Goal: Task Accomplishment & Management: Use online tool/utility

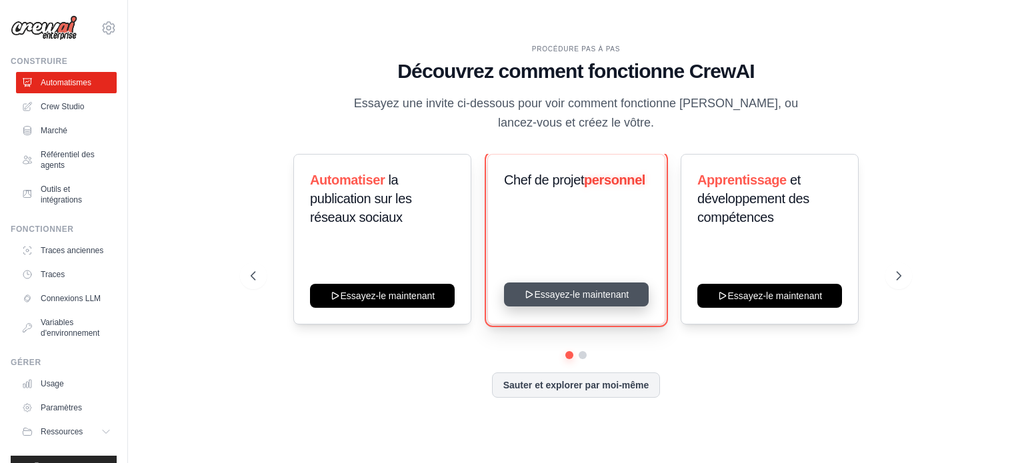
click at [573, 291] on button "Essayez-le maintenant" at bounding box center [576, 295] width 145 height 24
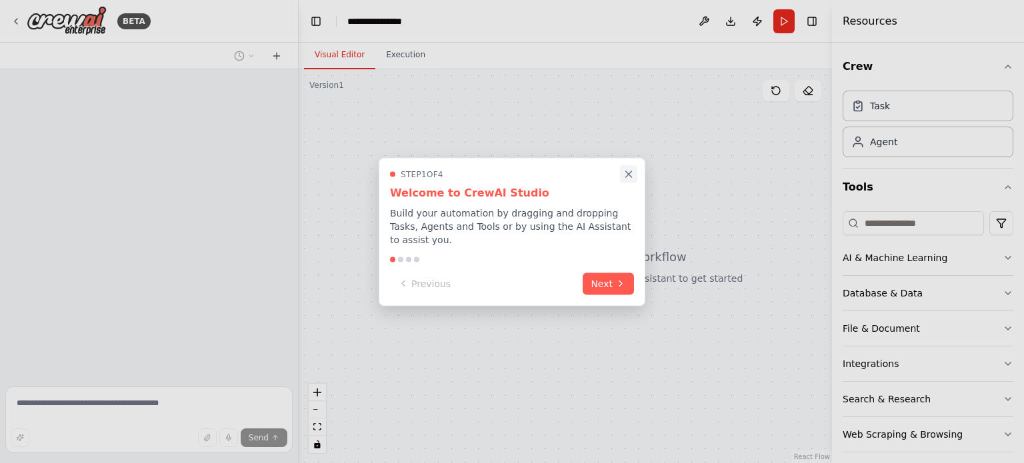
click at [627, 180] on icon "Close walkthrough" at bounding box center [629, 174] width 12 height 12
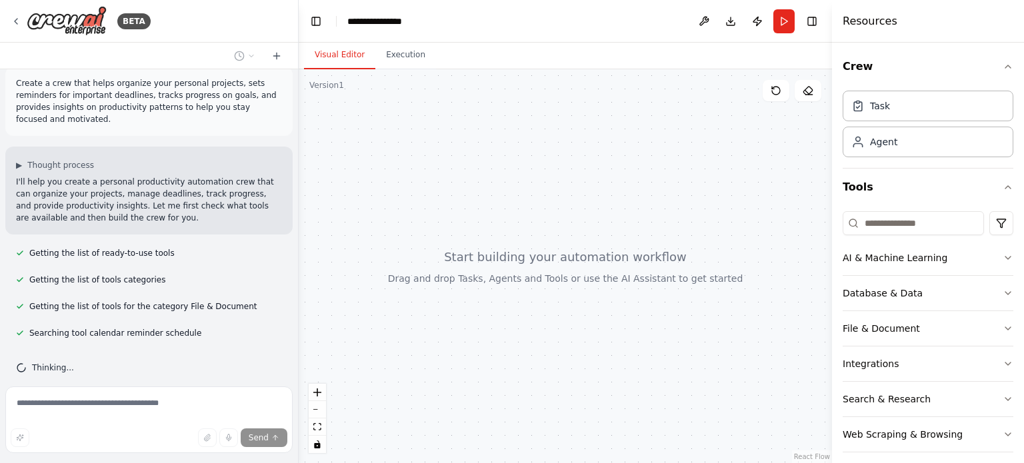
scroll to position [40, 0]
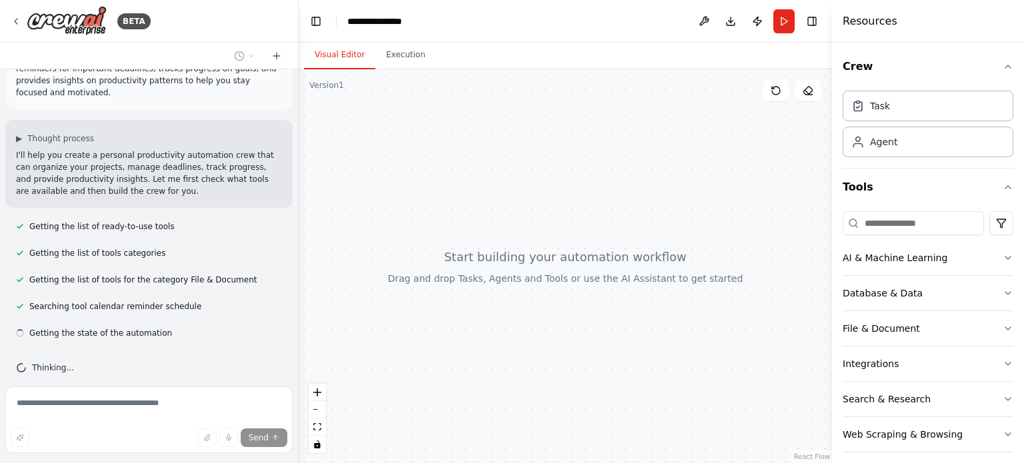
click at [529, 161] on div at bounding box center [565, 266] width 533 height 394
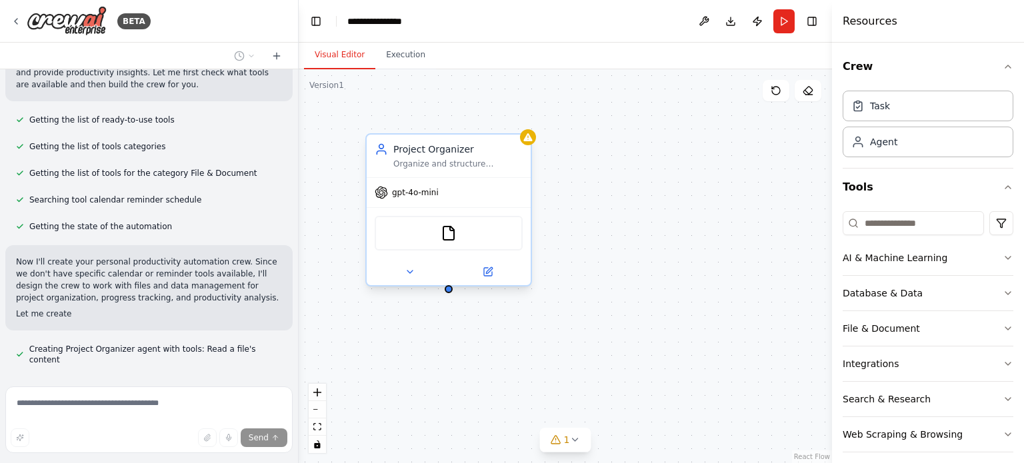
scroll to position [163, 0]
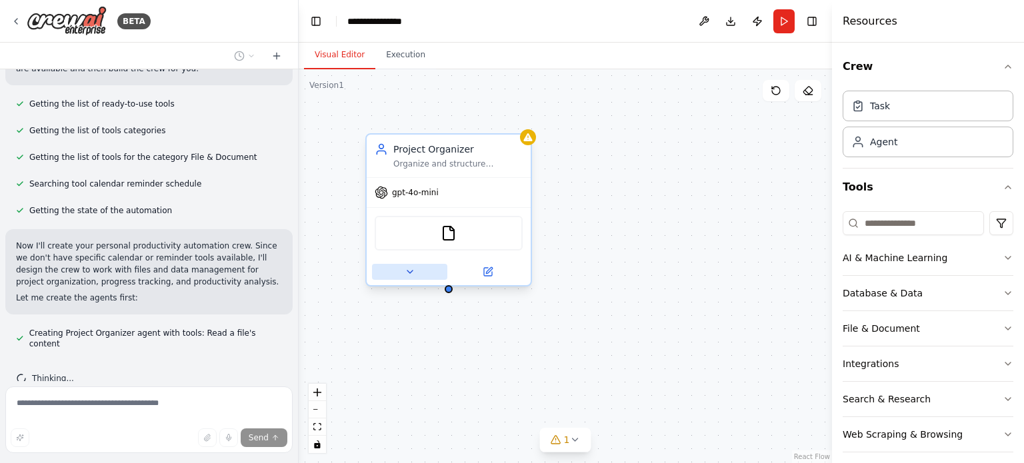
click at [405, 267] on icon at bounding box center [410, 272] width 11 height 11
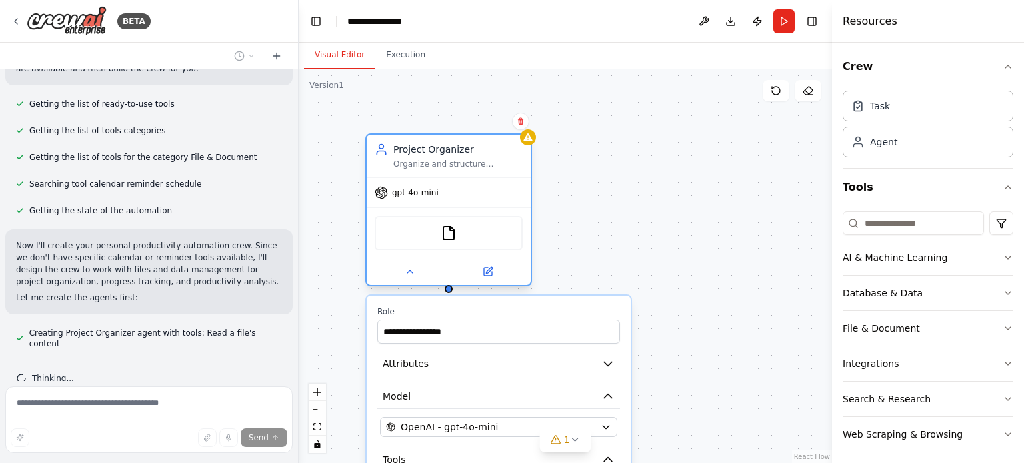
scroll to position [189, 0]
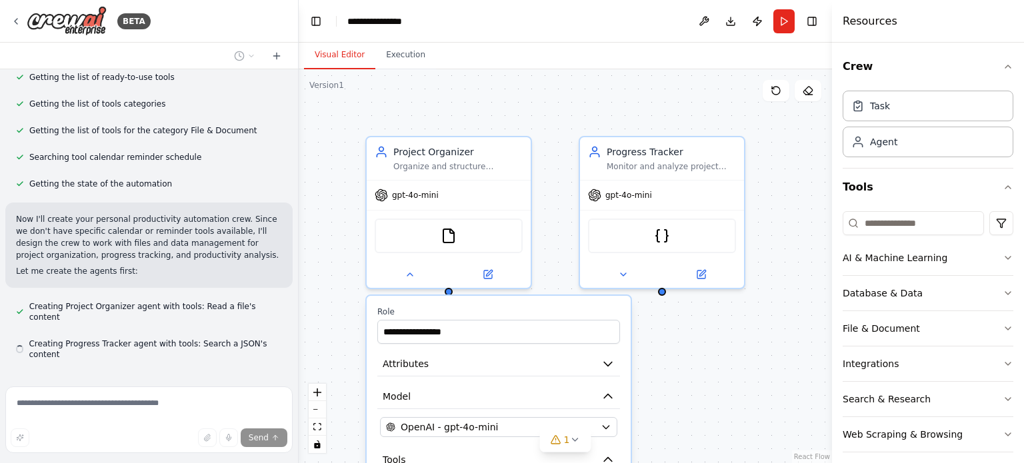
click at [646, 185] on div "gpt-4o-mini" at bounding box center [662, 195] width 164 height 29
click at [629, 93] on div "**********" at bounding box center [565, 266] width 533 height 394
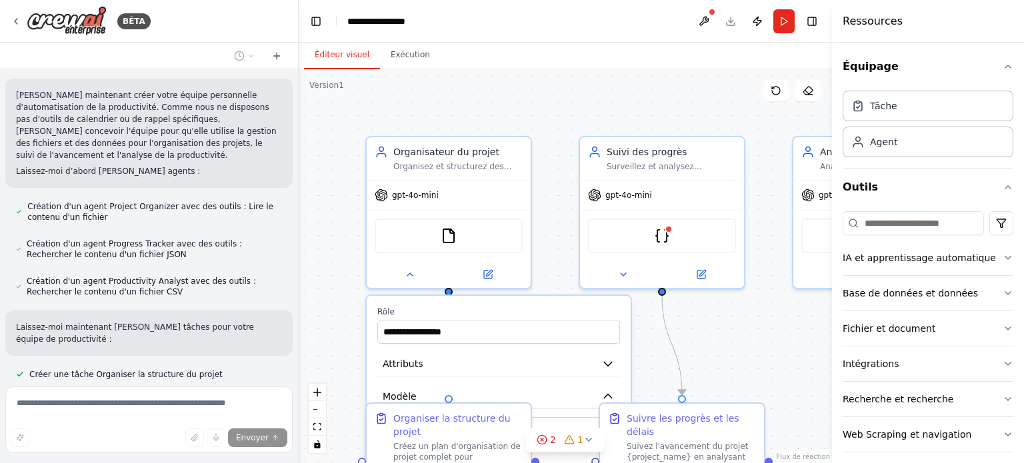
scroll to position [420, 0]
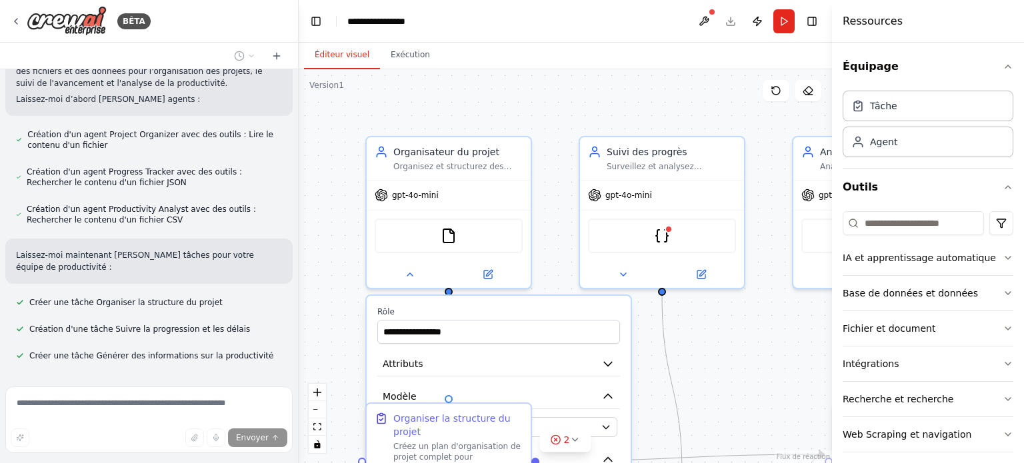
click at [505, 88] on div ".deletable-edge-delete-btn { width: 20px; height: 20px; border: 0px solid #ffff…" at bounding box center [565, 266] width 533 height 394
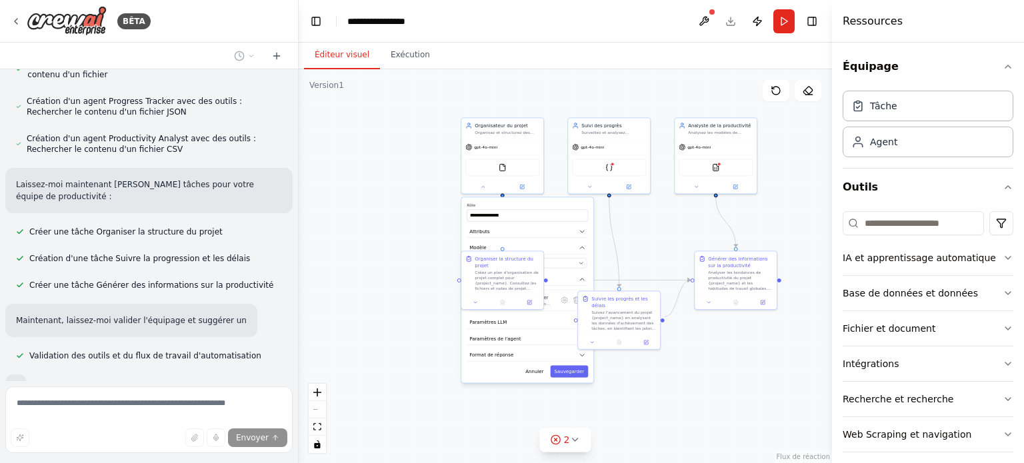
drag, startPoint x: 647, startPoint y: 321, endPoint x: 643, endPoint y: 243, distance: 78.1
click at [643, 243] on div ".deletable-edge-delete-btn { width: 20px; height: 20px; border: 0px solid #ffff…" at bounding box center [565, 266] width 533 height 394
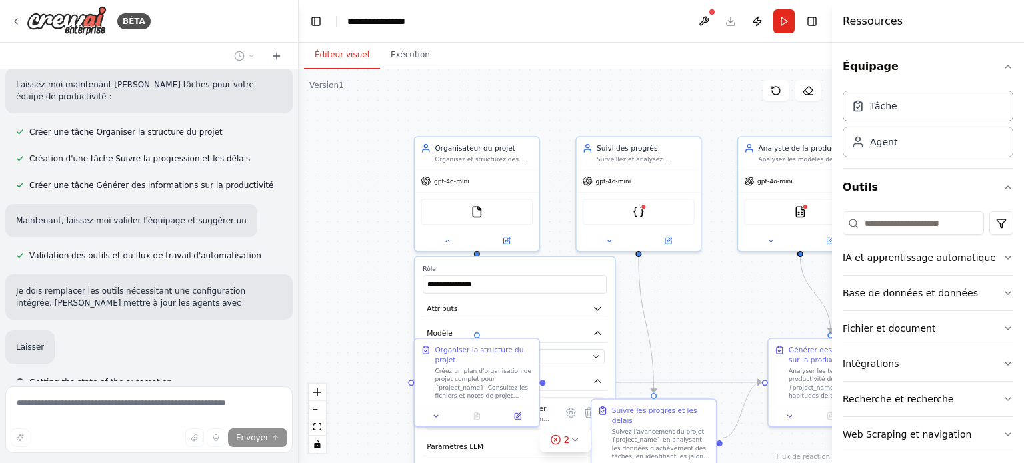
scroll to position [617, 0]
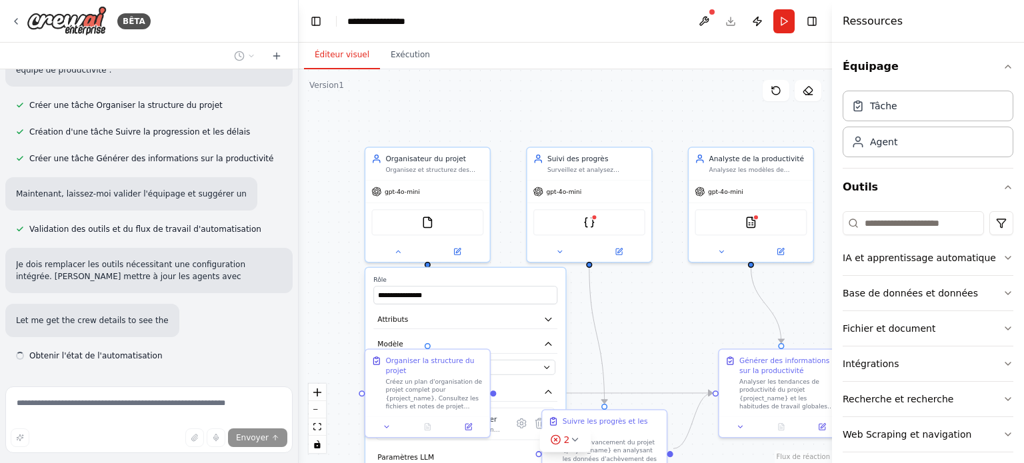
drag, startPoint x: 381, startPoint y: 221, endPoint x: 307, endPoint y: 305, distance: 112.9
click at [307, 305] on div ".deletable-edge-delete-btn { width: 20px; height: 20px; border: 0px solid #ffff…" at bounding box center [565, 266] width 533 height 394
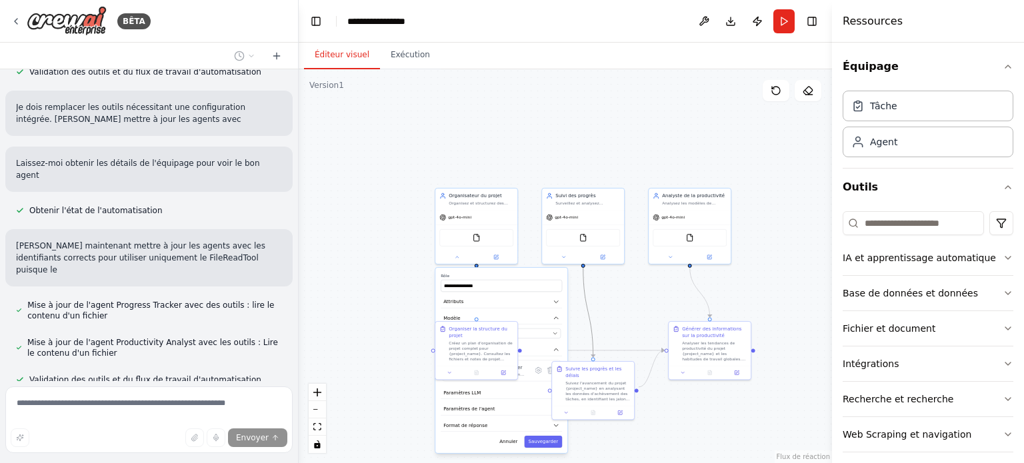
scroll to position [845, 0]
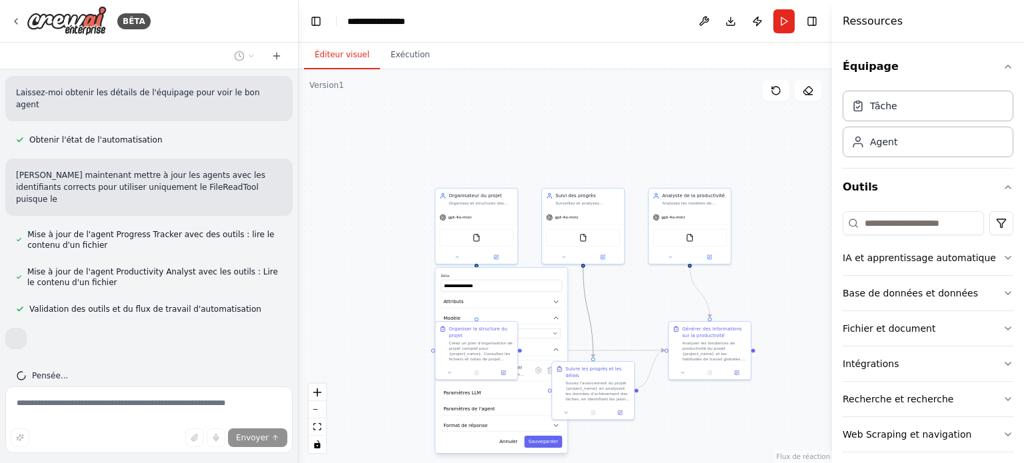
drag, startPoint x: 592, startPoint y: 321, endPoint x: 587, endPoint y: 283, distance: 38.9
click at [587, 283] on div ".deletable-edge-delete-btn { width: 20px; height: 20px; border: 0px solid #ffff…" at bounding box center [565, 266] width 533 height 394
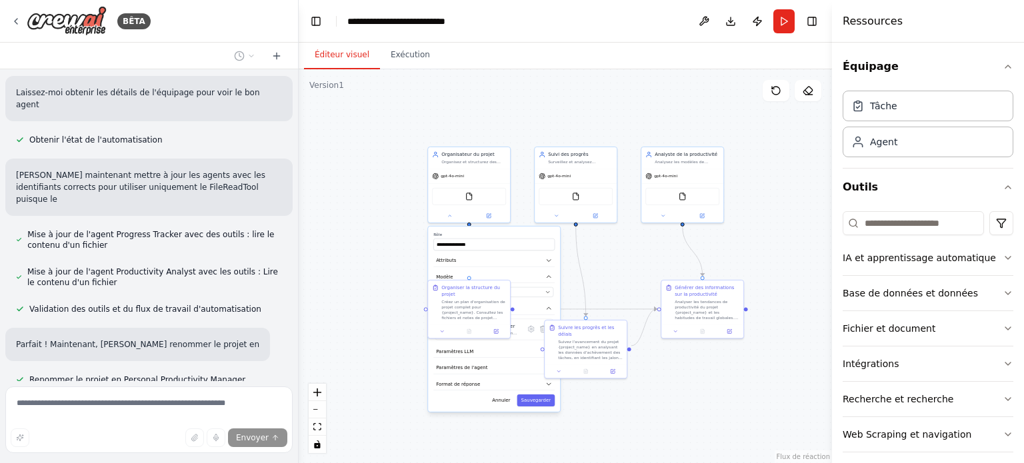
drag, startPoint x: 639, startPoint y: 309, endPoint x: 631, endPoint y: 267, distance: 42.0
click at [631, 267] on div ".deletable-edge-delete-btn { width: 20px; height: 20px; border: 0px solid #ffff…" at bounding box center [565, 266] width 533 height 394
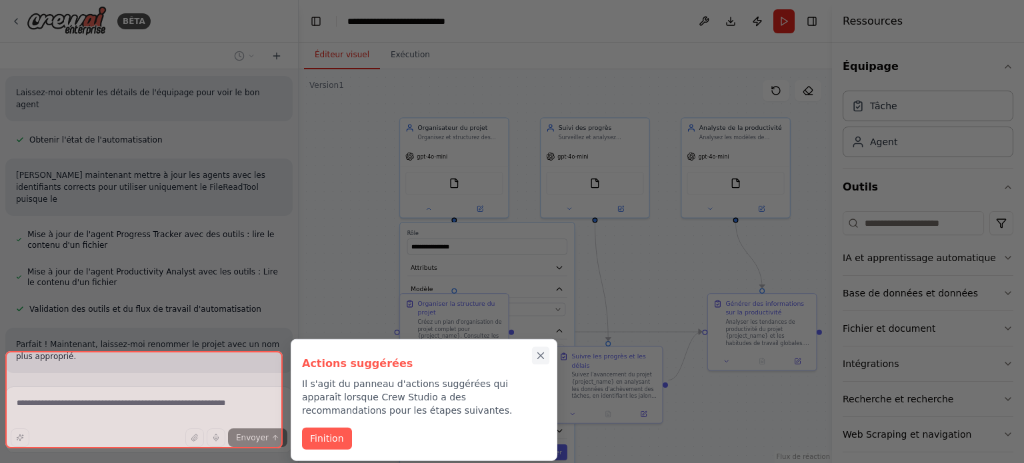
click at [534, 351] on button "Procédure pas à pas fermée" at bounding box center [540, 355] width 17 height 17
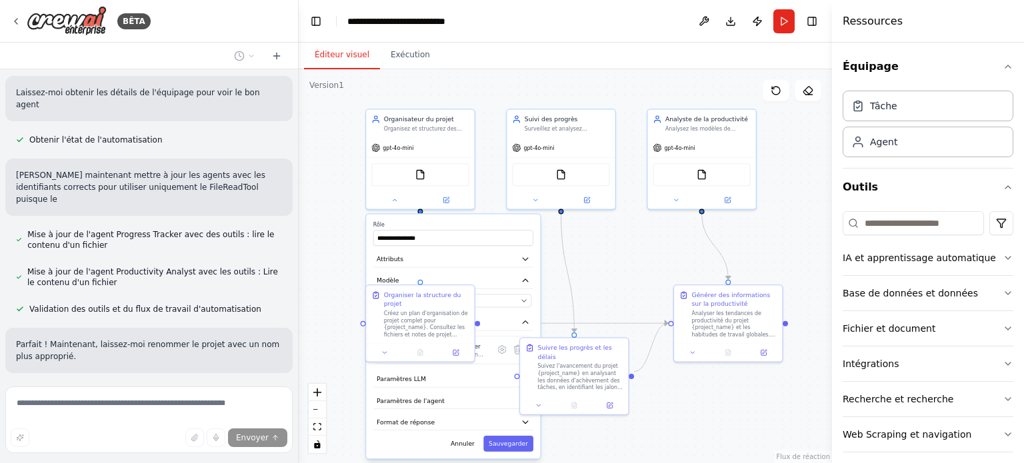
drag, startPoint x: 695, startPoint y: 301, endPoint x: 615, endPoint y: 277, distance: 83.3
click at [615, 277] on div ".deletable-edge-delete-btn { width: 20px; height: 20px; border: 0px solid #ffff…" at bounding box center [565, 266] width 533 height 394
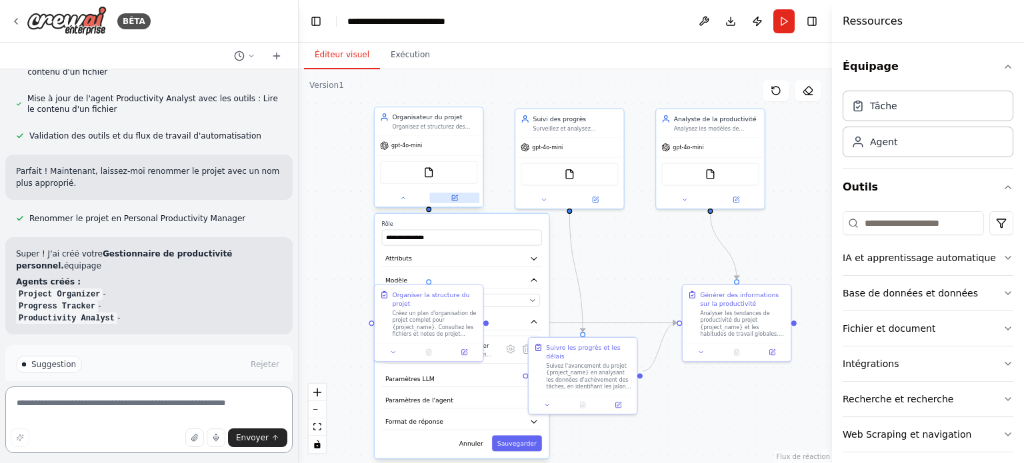
scroll to position [1031, 0]
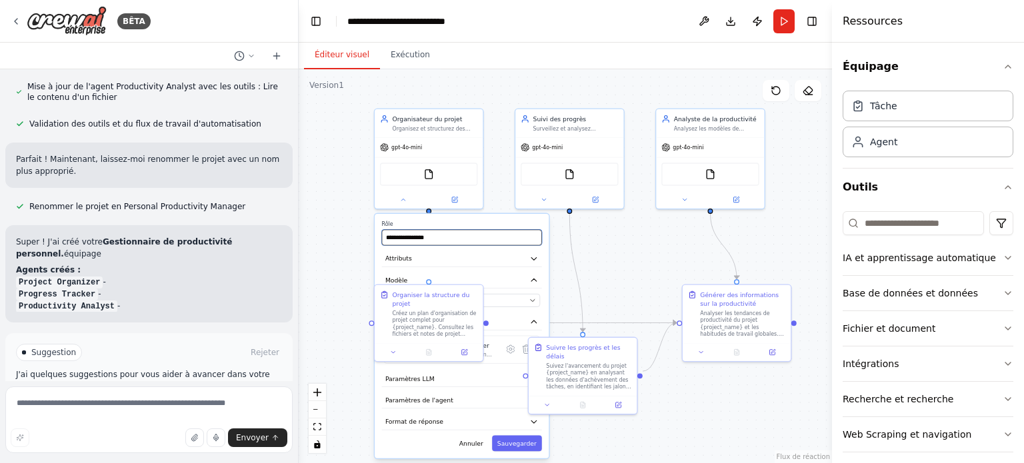
click at [443, 237] on input "**********" at bounding box center [462, 238] width 160 height 16
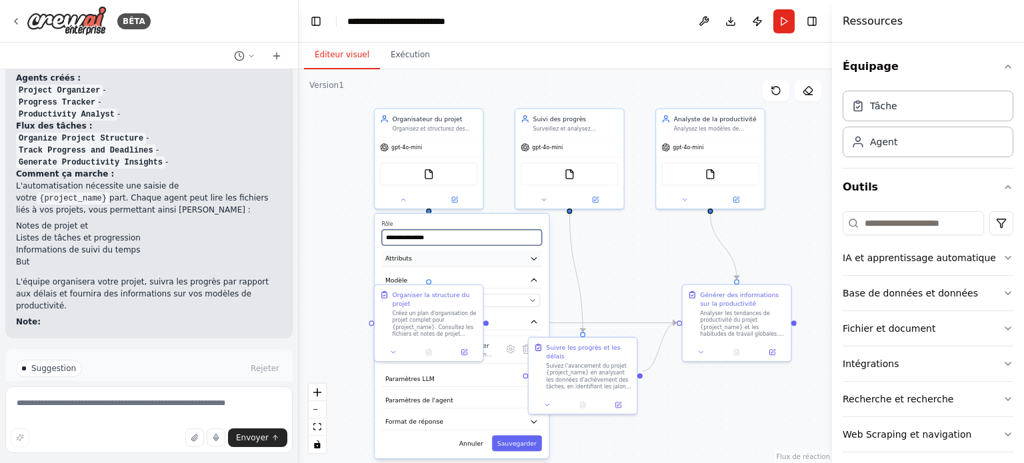
scroll to position [1227, 0]
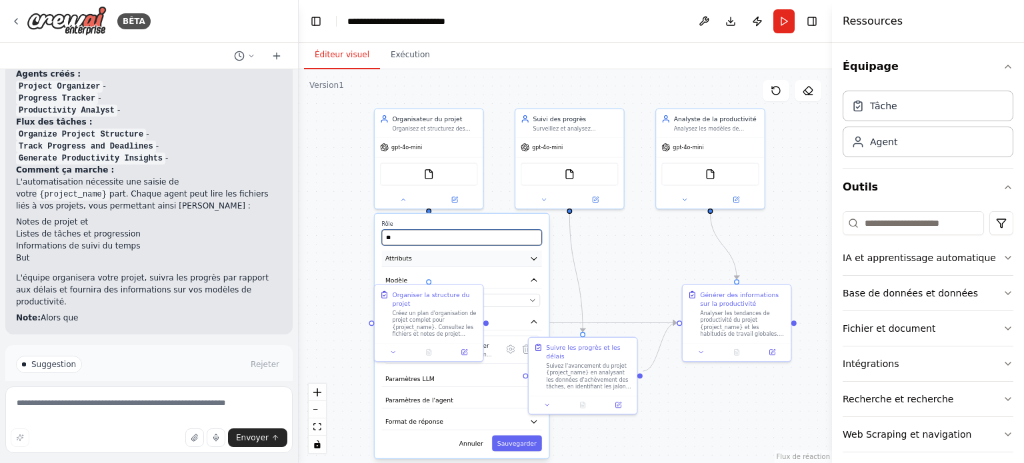
type input "*"
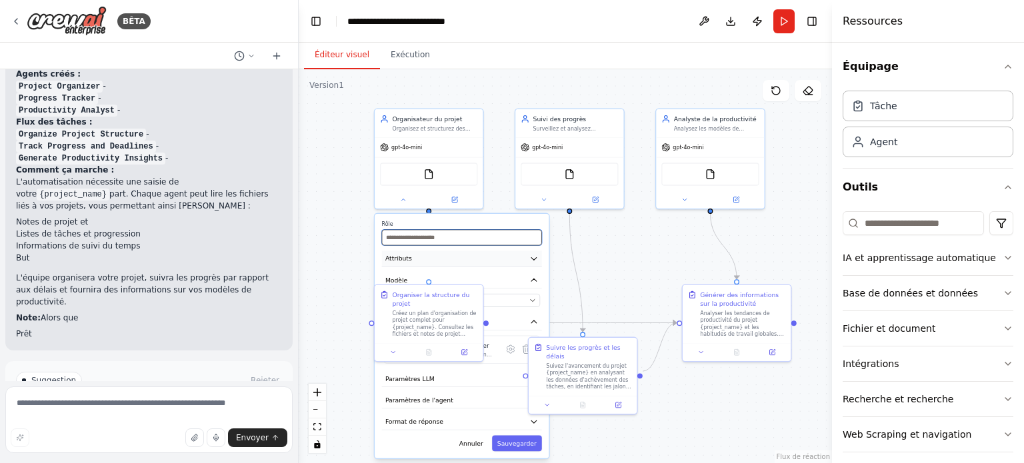
scroll to position [1243, 0]
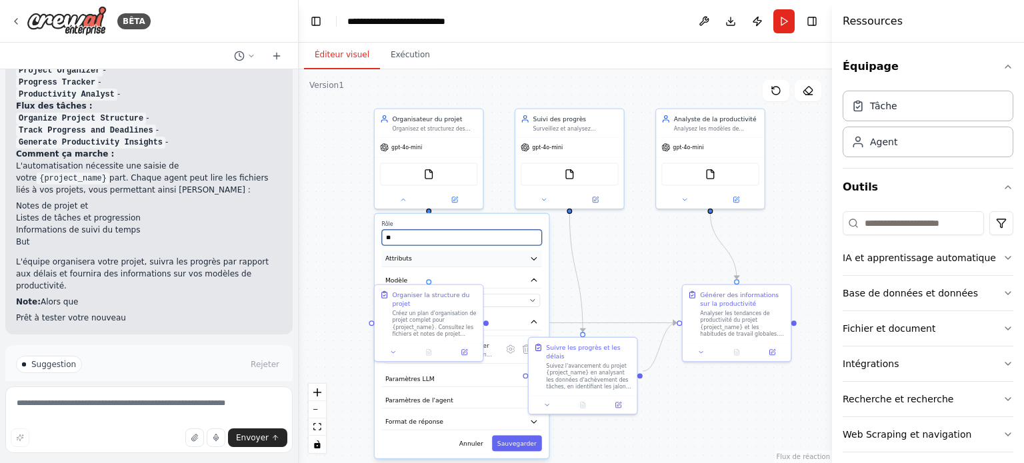
type input "*"
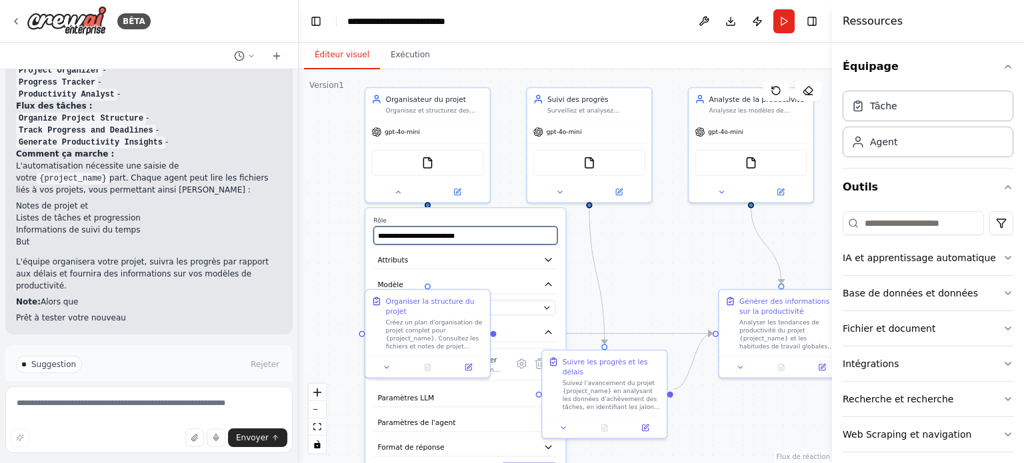
click at [487, 239] on input "**********" at bounding box center [465, 236] width 184 height 18
click at [512, 287] on button "Modèle" at bounding box center [465, 284] width 184 height 19
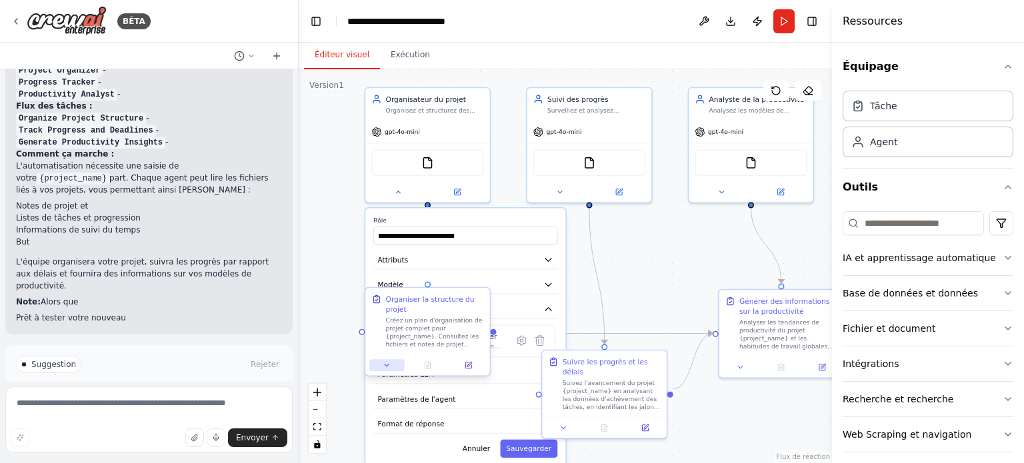
click at [387, 367] on icon at bounding box center [387, 365] width 8 height 8
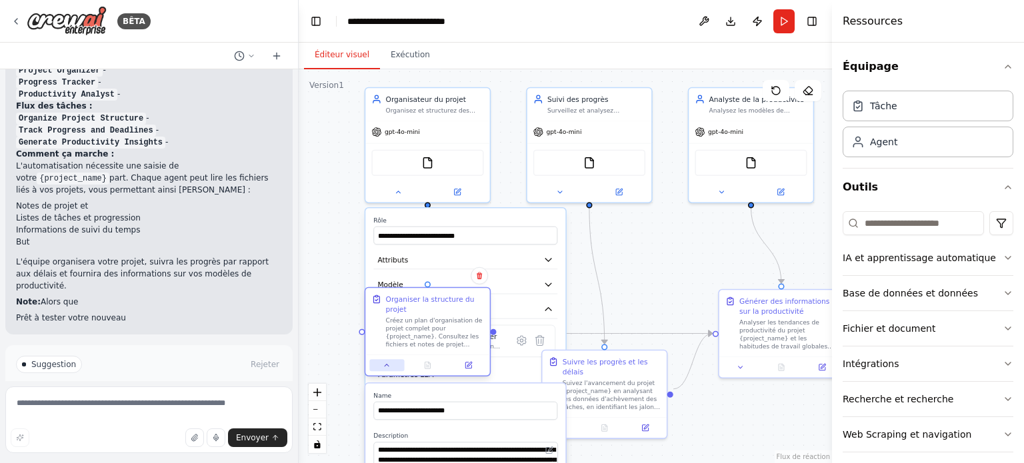
click at [387, 365] on icon at bounding box center [387, 366] width 4 height 2
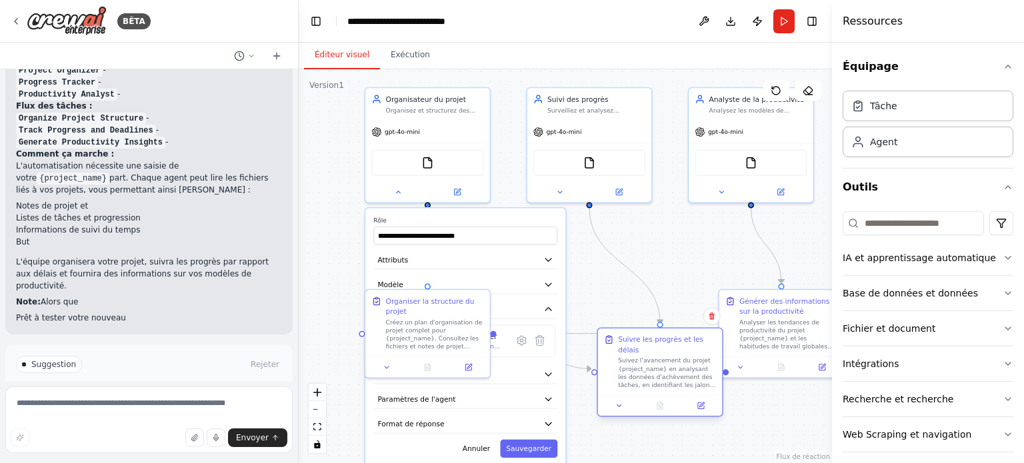
drag, startPoint x: 570, startPoint y: 379, endPoint x: 631, endPoint y: 354, distance: 66.1
click at [631, 357] on font "Suivez l'avancement du projet {project_name} en analysant les données d'achèvem…" at bounding box center [667, 421] width 98 height 128
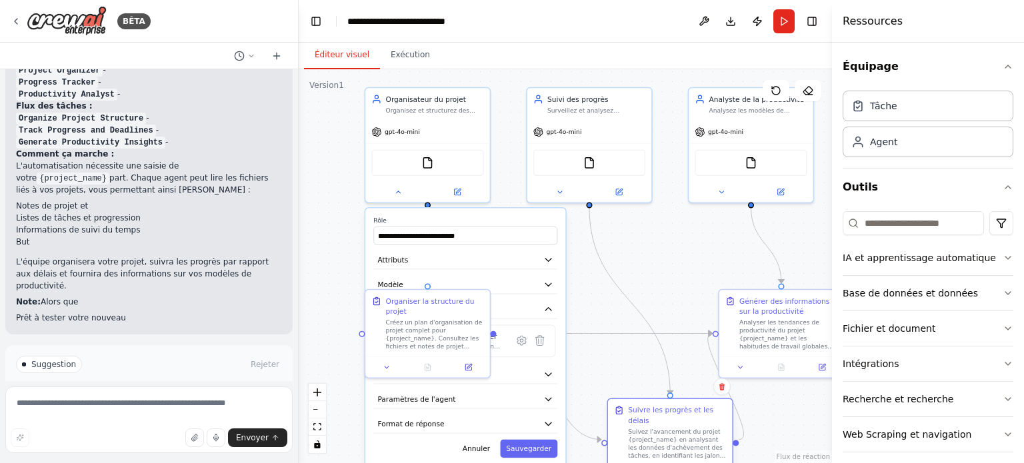
drag, startPoint x: 627, startPoint y: 362, endPoint x: 637, endPoint y: 434, distance: 72.8
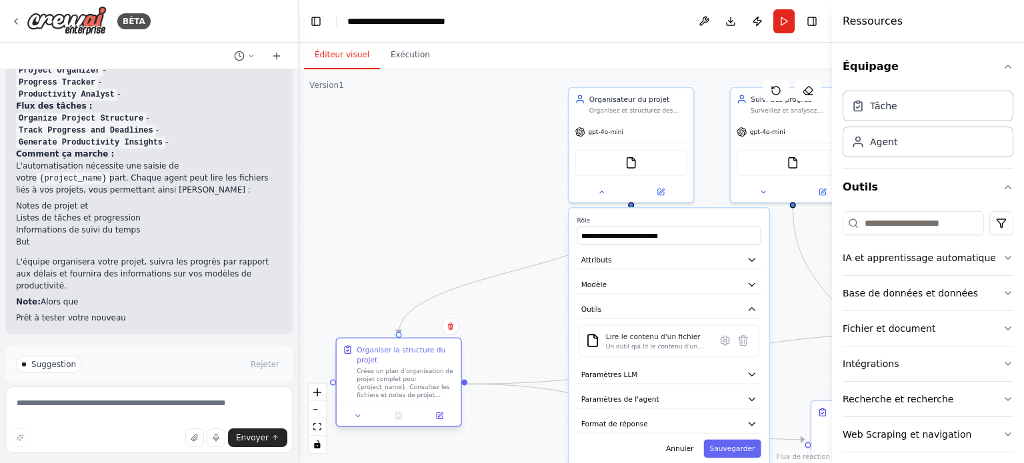
drag, startPoint x: 449, startPoint y: 330, endPoint x: 420, endPoint y: 379, distance: 57.1
click at [420, 379] on font "Créez un plan d'organisation de projet complet pour {project_name}. Consultez l…" at bounding box center [405, 423] width 97 height 112
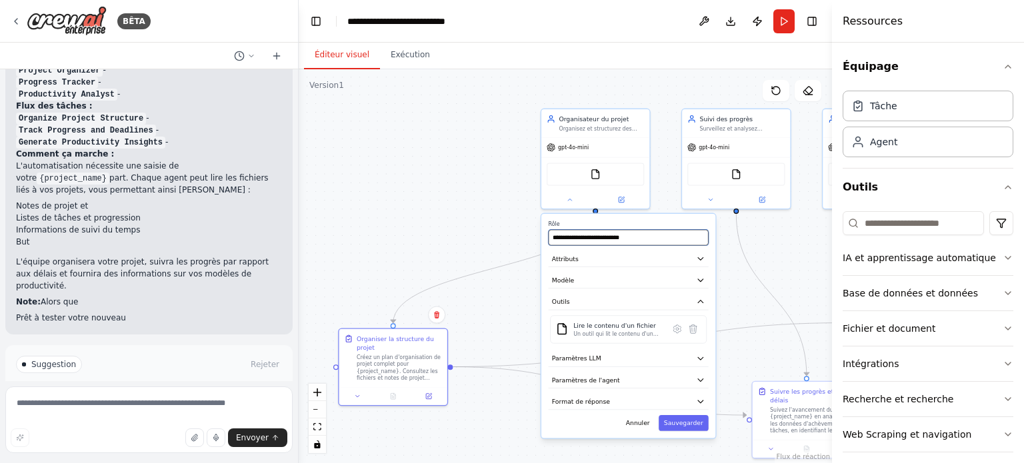
click at [661, 236] on input "**********" at bounding box center [629, 238] width 160 height 16
click at [678, 281] on button "Modèle" at bounding box center [629, 281] width 160 height 16
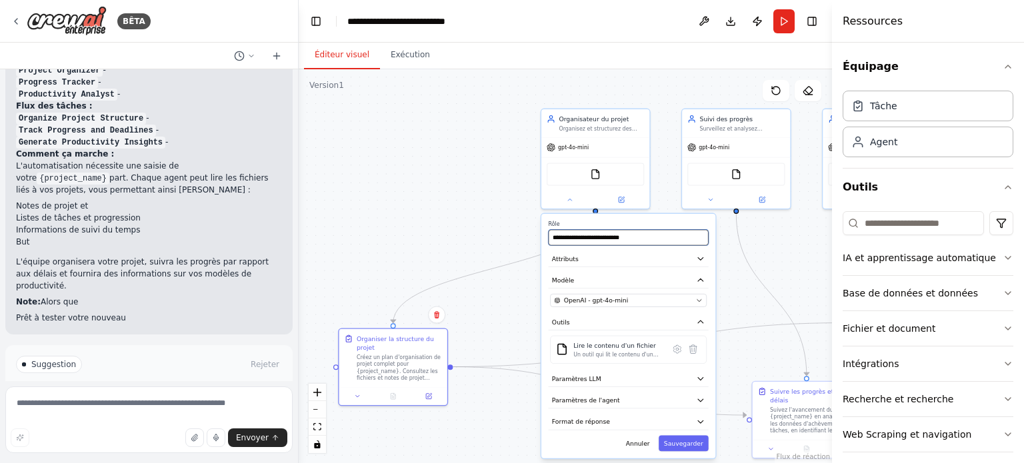
click at [643, 239] on input "**********" at bounding box center [629, 238] width 160 height 16
type input "*"
type input "******"
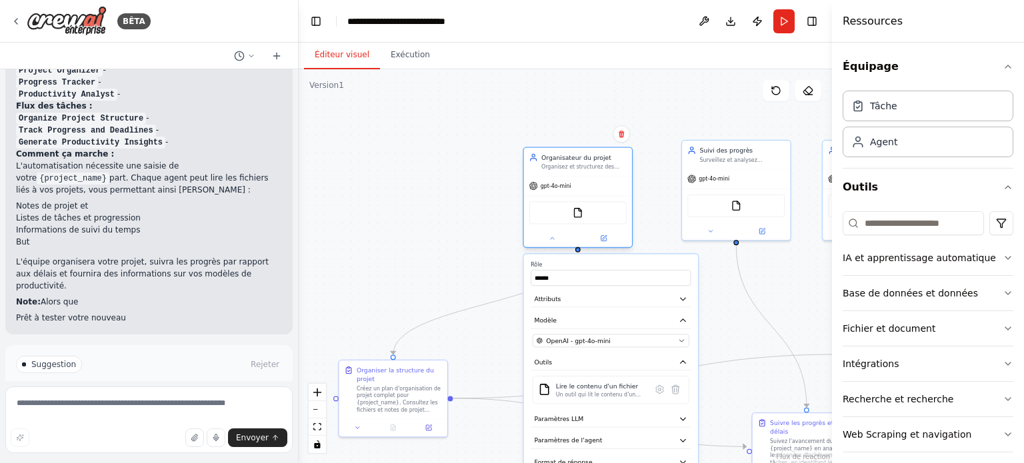
drag, startPoint x: 612, startPoint y: 141, endPoint x: 597, endPoint y: 179, distance: 40.7
click at [597, 179] on div "gpt-4o-mini" at bounding box center [578, 186] width 108 height 19
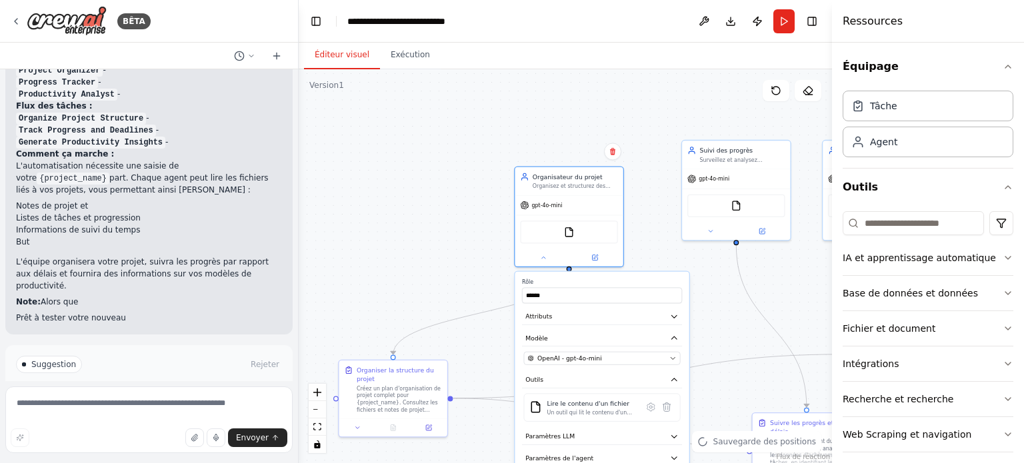
drag, startPoint x: 584, startPoint y: 262, endPoint x: 578, endPoint y: 281, distance: 20.2
click at [578, 281] on label "Rôle" at bounding box center [602, 282] width 160 height 7
click at [571, 234] on img at bounding box center [570, 233] width 11 height 11
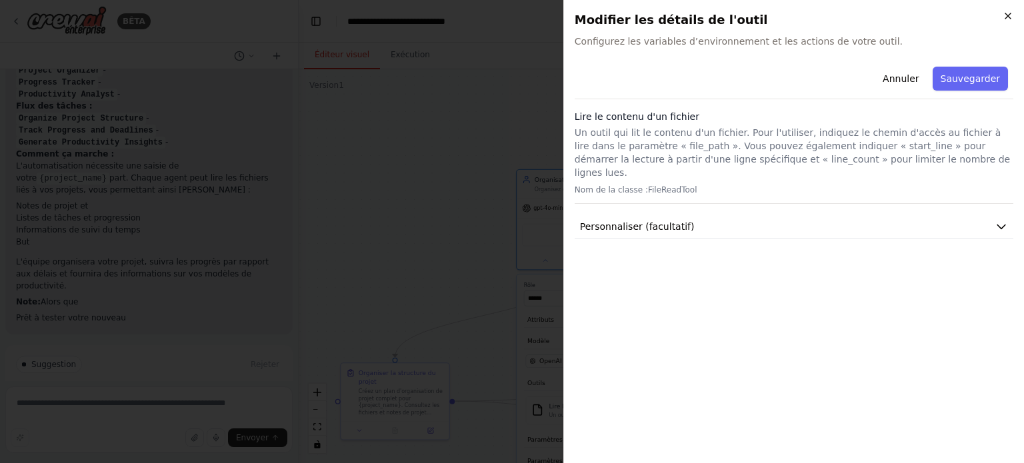
click at [1009, 18] on icon "button" at bounding box center [1007, 15] width 5 height 5
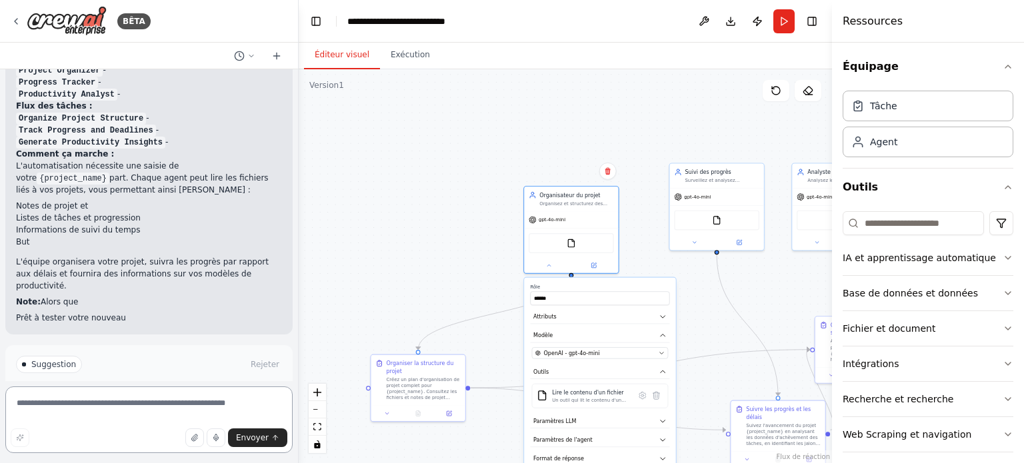
click at [99, 408] on textarea at bounding box center [148, 420] width 287 height 67
type textarea "**********"
click at [272, 440] on icon "submit" at bounding box center [275, 438] width 8 height 8
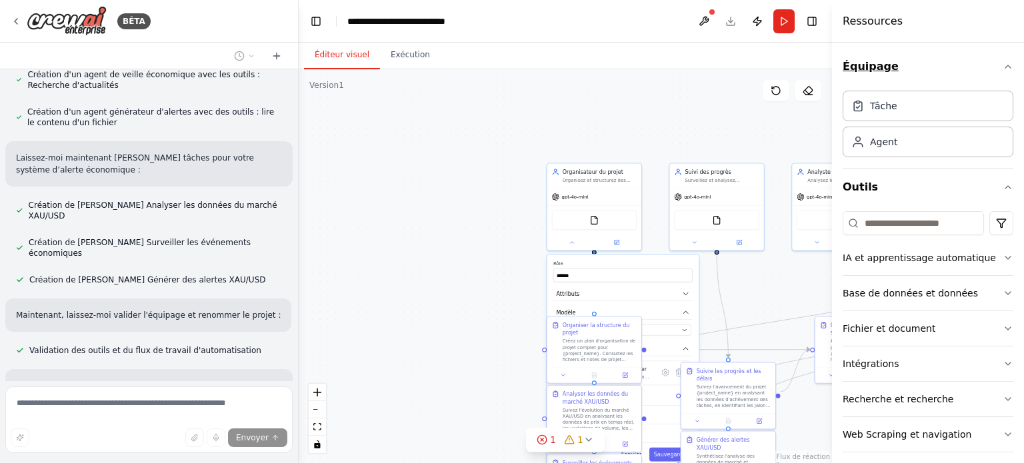
scroll to position [1971, 0]
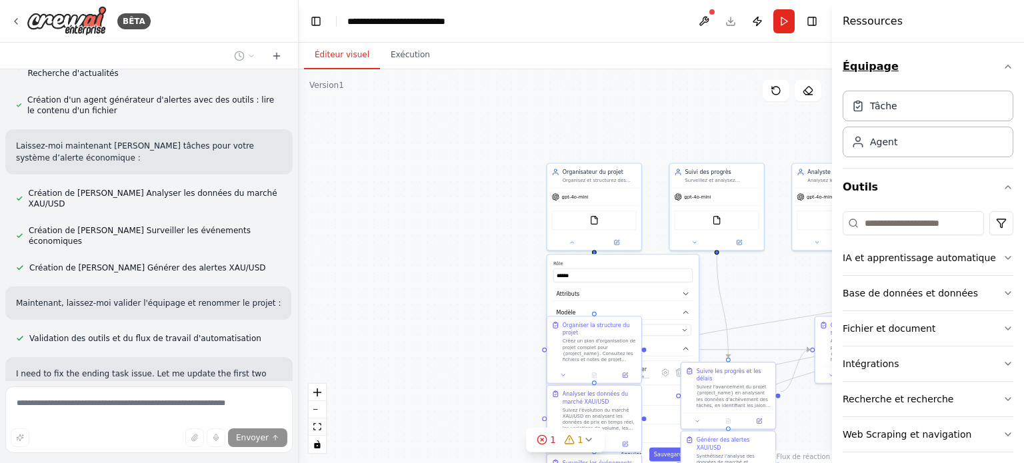
click at [898, 61] on button "Équipage" at bounding box center [928, 66] width 171 height 37
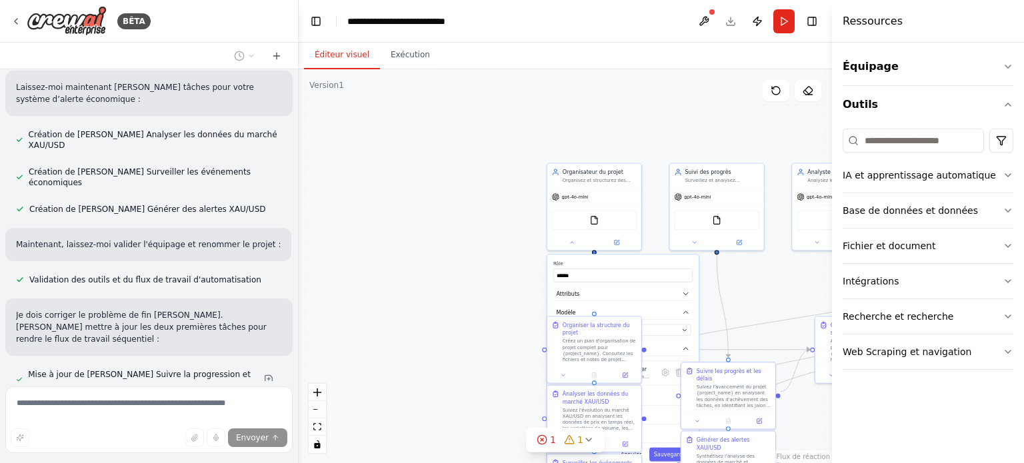
scroll to position [2041, 0]
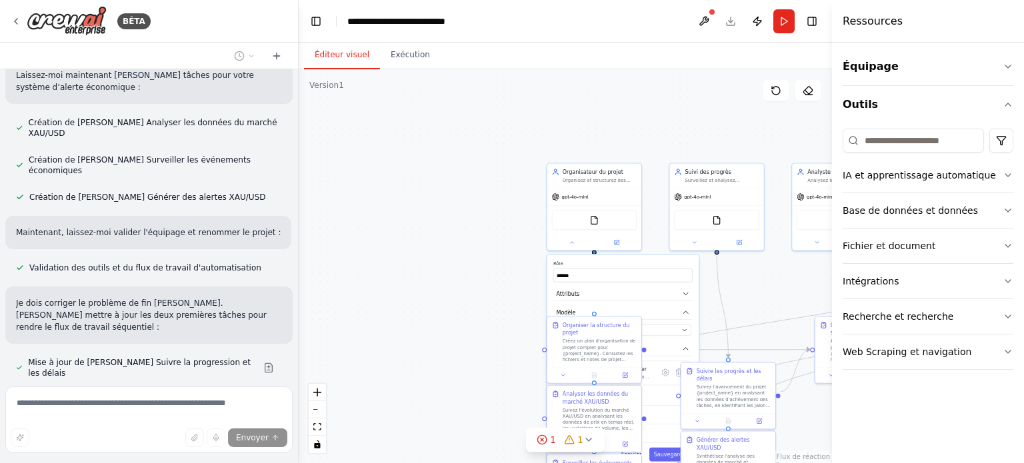
click at [721, 124] on div ".deletable-edge-delete-btn { width: 20px; height: 20px; border: 0px solid #ffff…" at bounding box center [565, 266] width 533 height 394
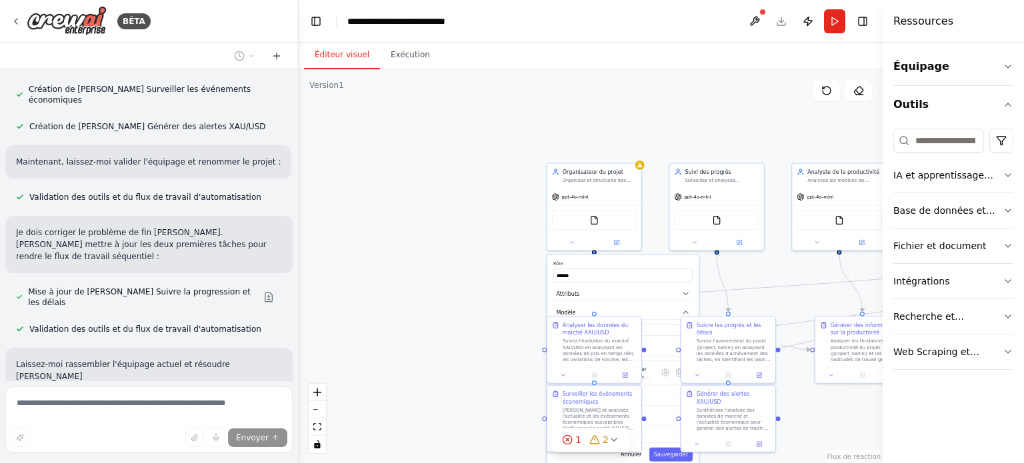
drag, startPoint x: 833, startPoint y: 140, endPoint x: 1000, endPoint y: 126, distance: 167.9
click at [1000, 126] on div "Ressources Équipage Outils IA et apprentissage automatique Base de données et d…" at bounding box center [953, 231] width 141 height 463
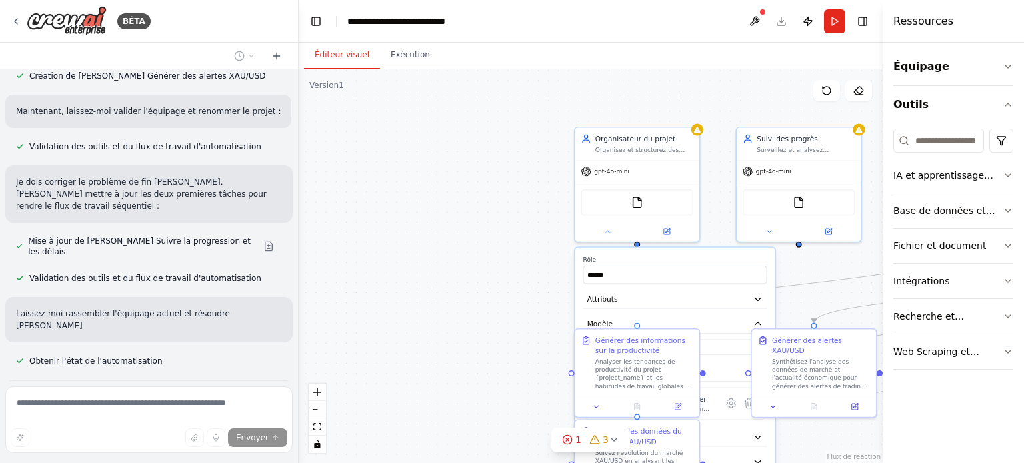
scroll to position [2189, 0]
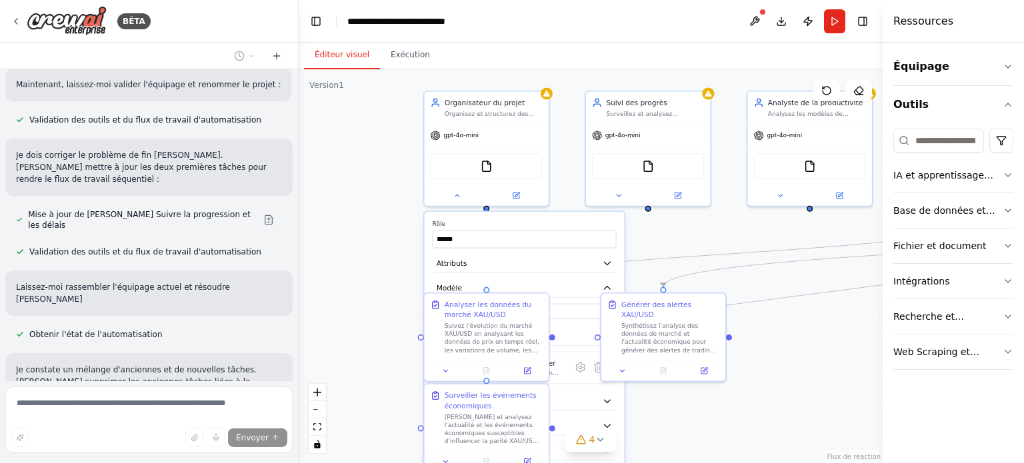
drag, startPoint x: 459, startPoint y: 271, endPoint x: 308, endPoint y: 235, distance: 154.9
click at [308, 235] on div ".deletable-edge-delete-btn { width: 20px; height: 20px; border: 0px solid #ffff…" at bounding box center [591, 266] width 584 height 394
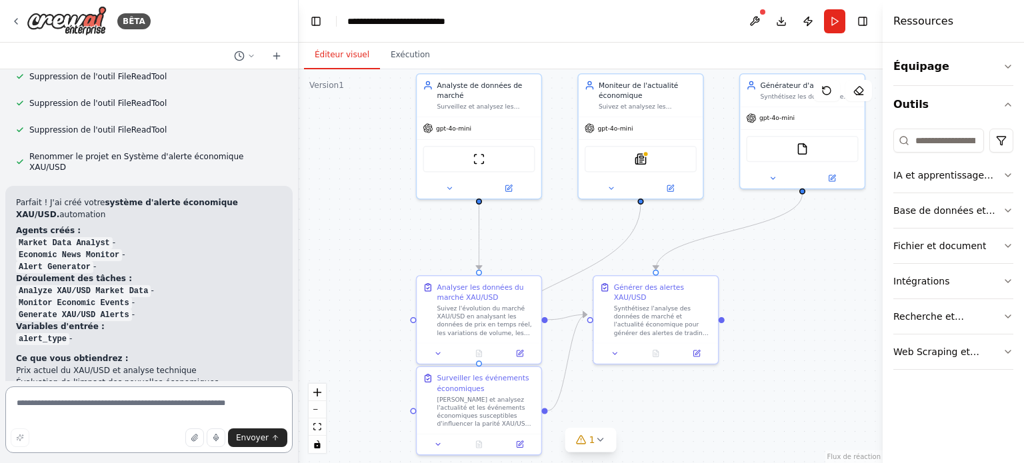
scroll to position [2864, 0]
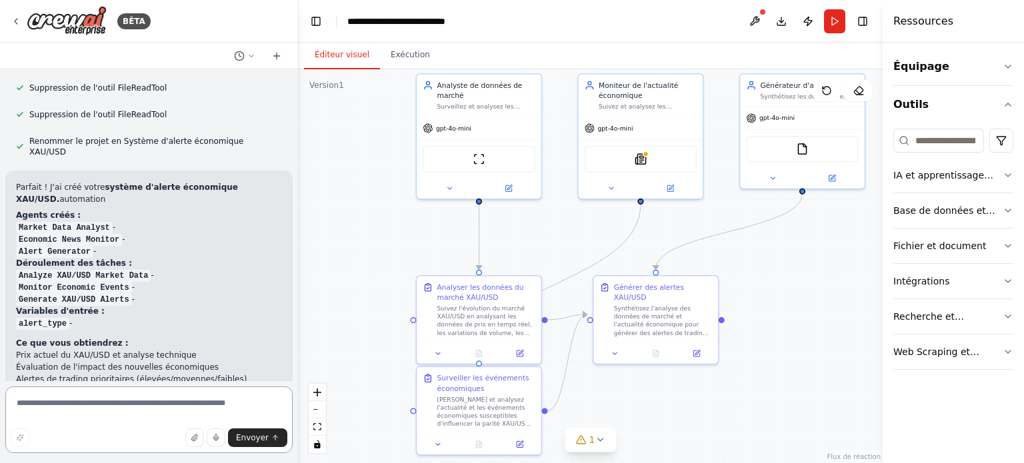
click at [176, 410] on textarea at bounding box center [148, 420] width 287 height 67
type textarea "**********"
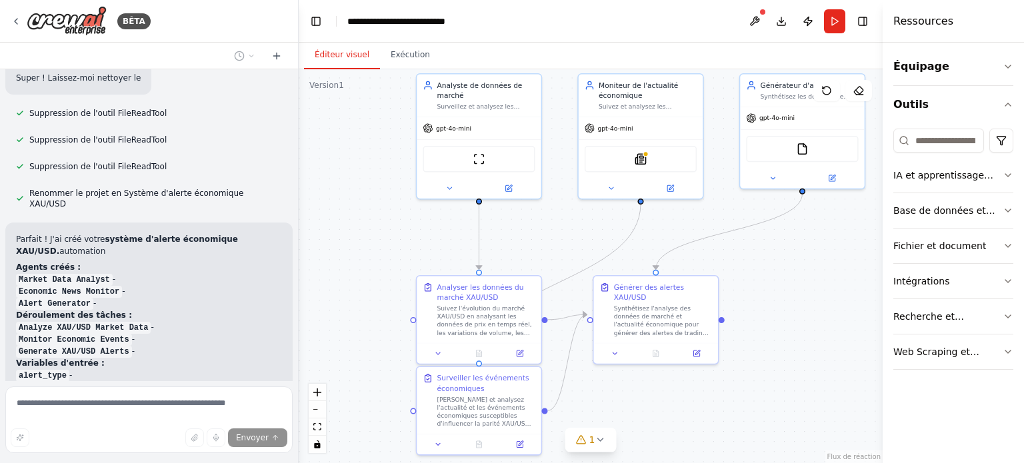
scroll to position [2876, 0]
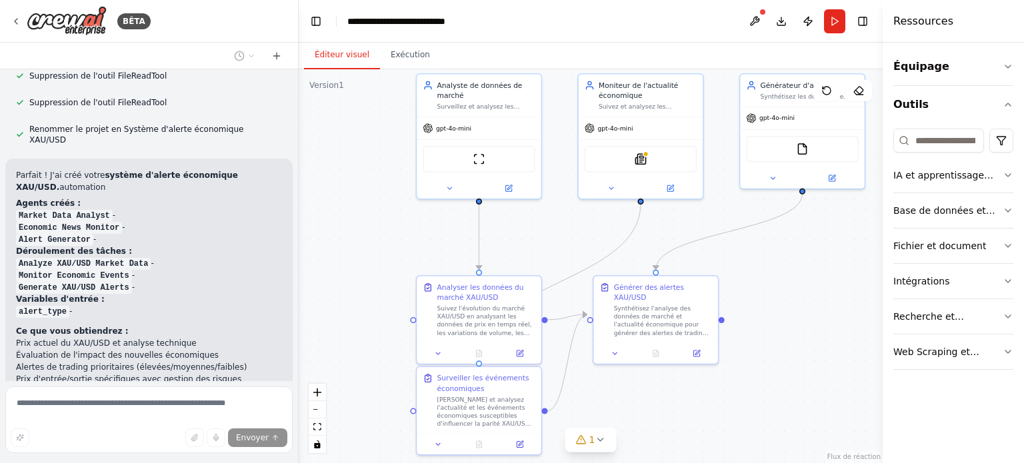
drag, startPoint x: 112, startPoint y: 295, endPoint x: 149, endPoint y: 362, distance: 76.1
drag, startPoint x: 192, startPoint y: 373, endPoint x: 243, endPoint y: 355, distance: 53.6
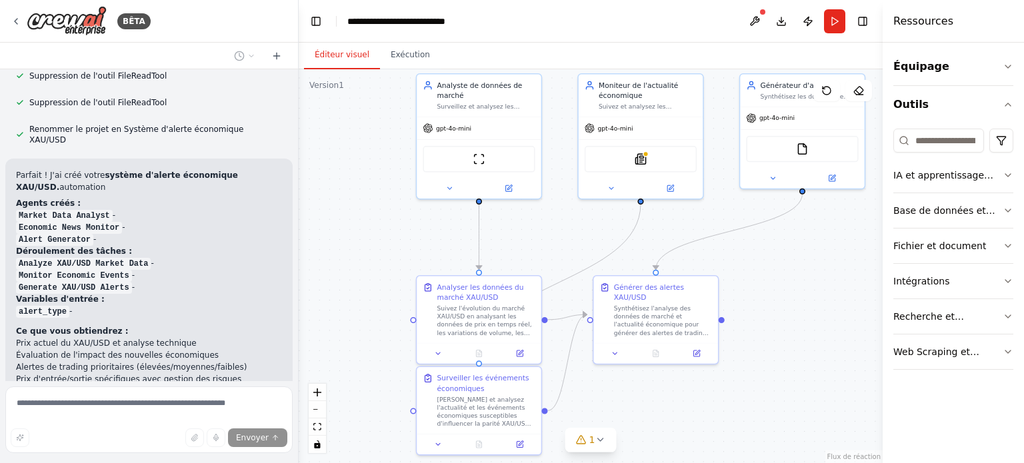
click at [200, 374] on div "Créez une équipe qui vous aide à organiser vos projets personnels, définit des …" at bounding box center [149, 225] width 298 height 312
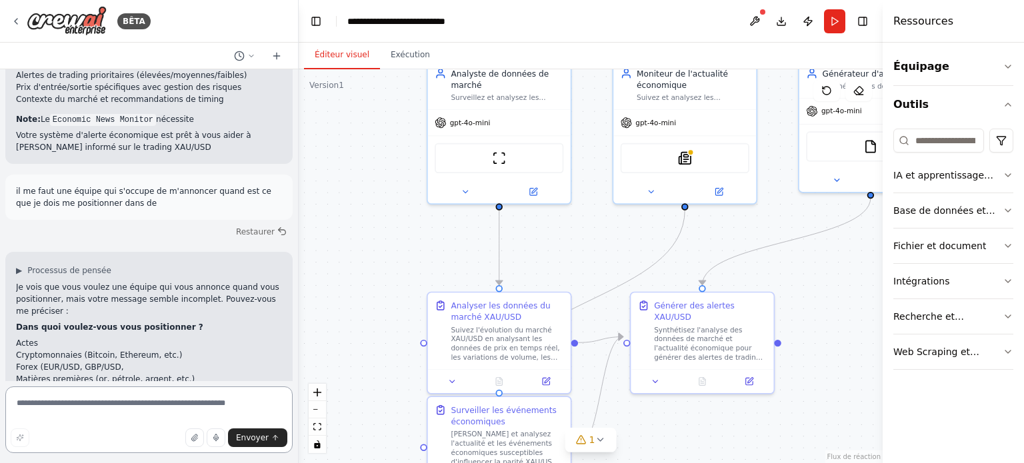
scroll to position [3180, 0]
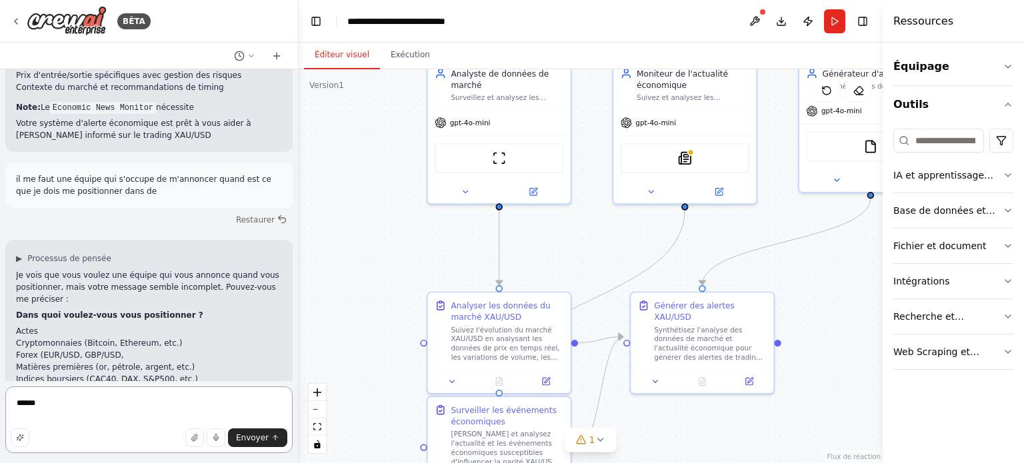
type textarea "*******"
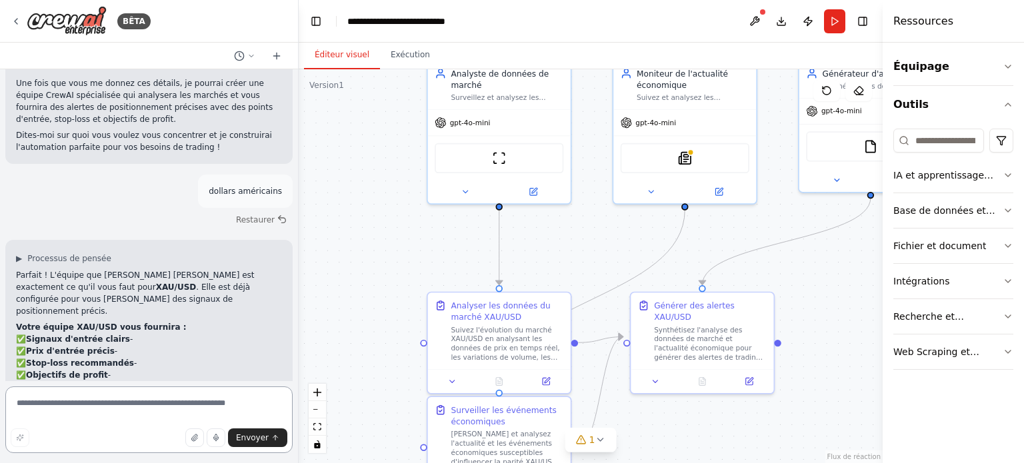
scroll to position [3604, 0]
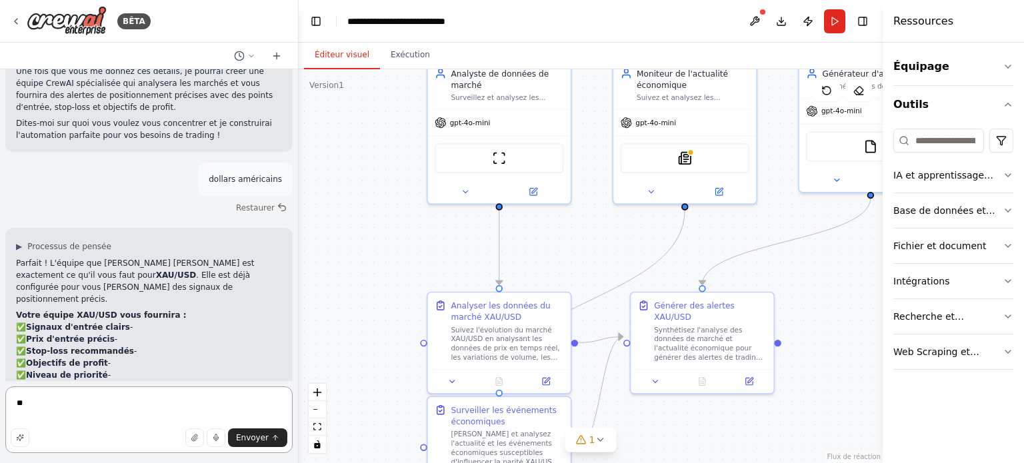
type textarea "*"
type textarea "**********"
click at [267, 433] on font "Envoyer" at bounding box center [252, 437] width 33 height 9
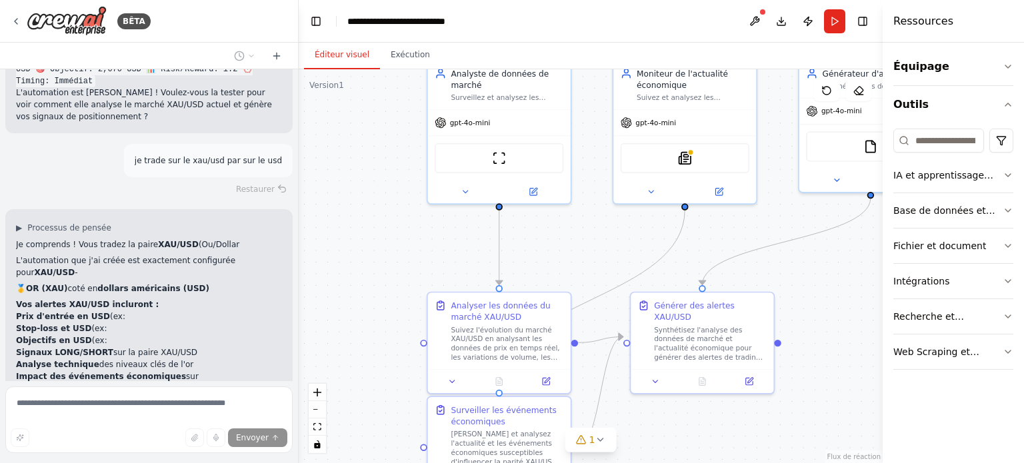
scroll to position [4083, 0]
